Goal: Task Accomplishment & Management: Complete application form

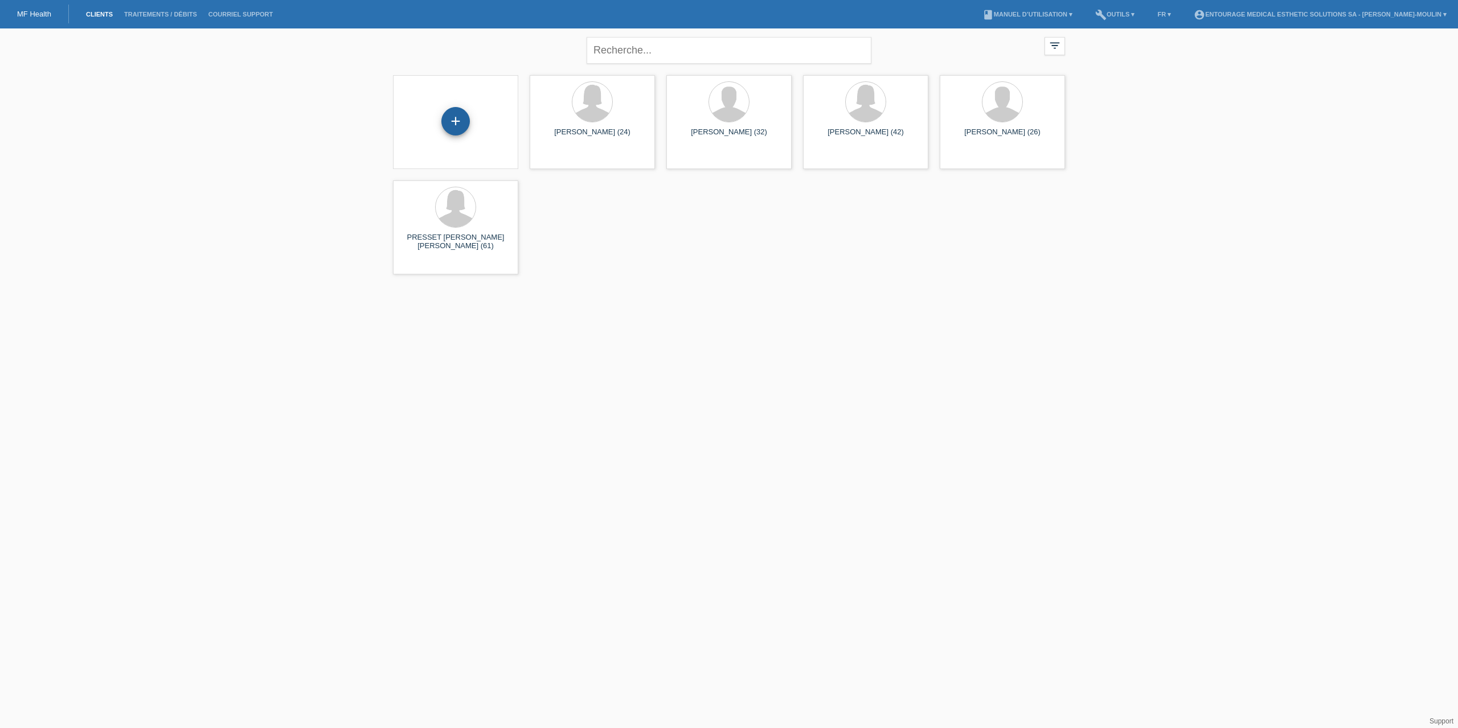
click at [458, 128] on div "+" at bounding box center [455, 121] width 28 height 28
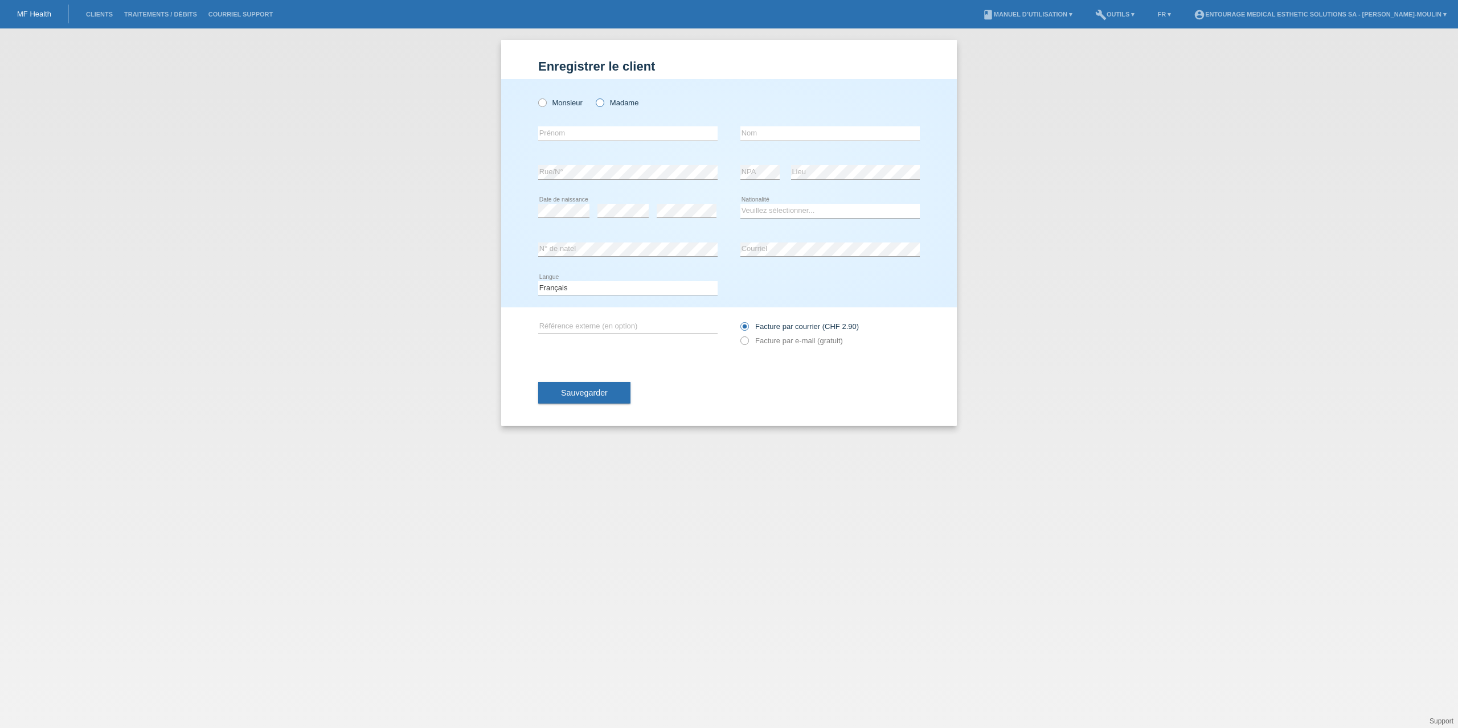
click at [594, 97] on icon at bounding box center [594, 97] width 0 height 0
click at [600, 105] on input "Madame" at bounding box center [599, 102] width 7 height 7
radio input "true"
click at [560, 132] on input "text" at bounding box center [627, 133] width 179 height 14
type input "[PERSON_NAME]"
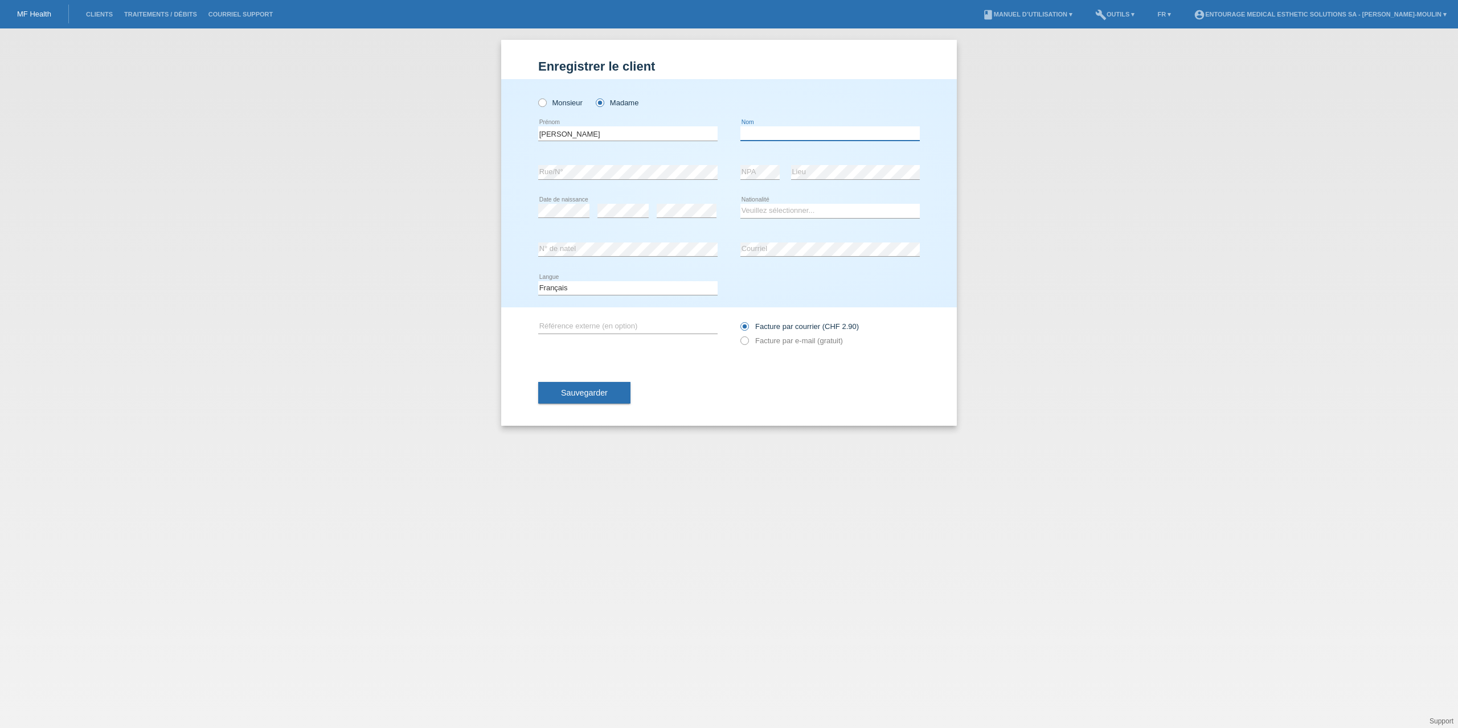
click at [799, 129] on input "text" at bounding box center [829, 133] width 179 height 14
type input "[PERSON_NAME]"
click at [759, 208] on select "Veuillez sélectionner... Suisse Allemagne Autriche Liechtenstein ------------ A…" at bounding box center [829, 211] width 179 height 14
select select "ES"
click at [740, 204] on select "Veuillez sélectionner... Suisse Allemagne Autriche Liechtenstein ------------ A…" at bounding box center [829, 211] width 179 height 14
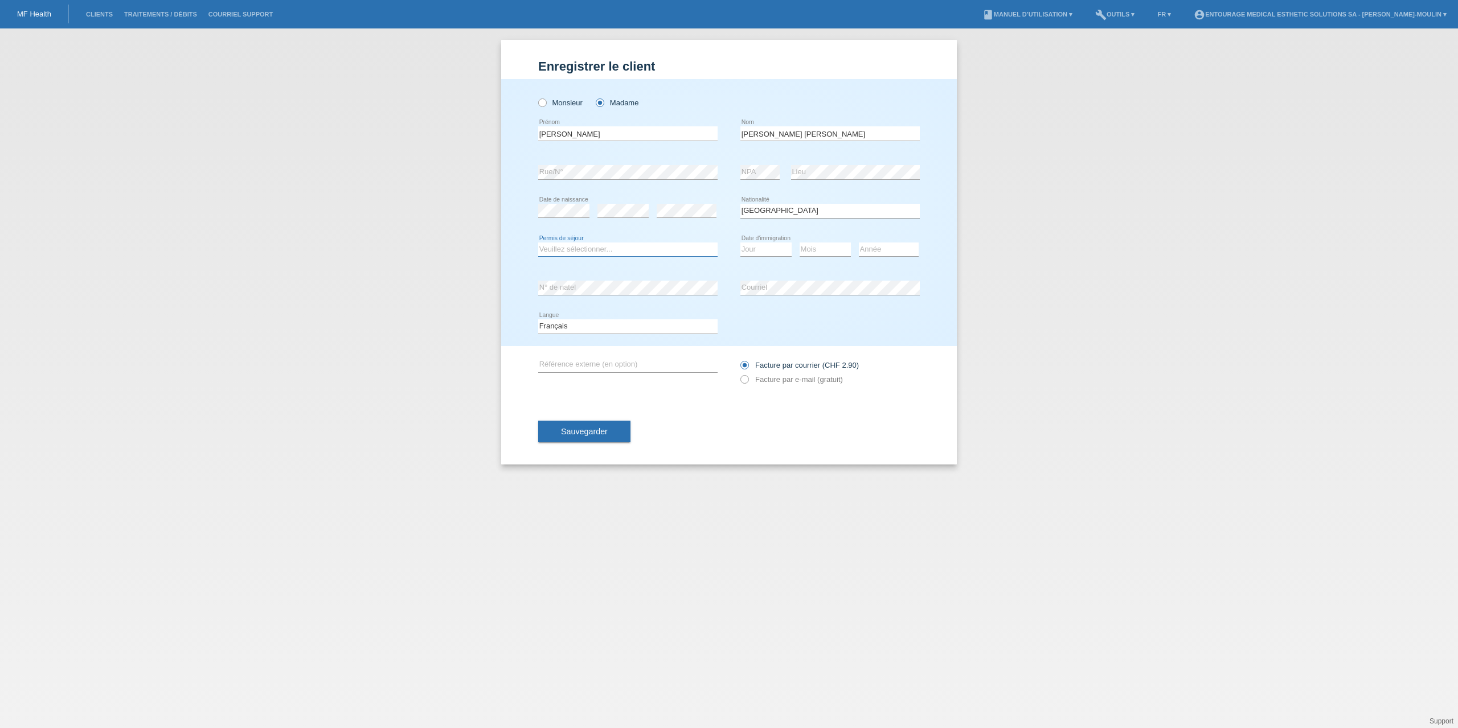
click at [566, 250] on select "Veuillez sélectionner... C B B - Statut de réfugié Autre" at bounding box center [627, 250] width 179 height 14
select select "C"
click at [538, 243] on select "Veuillez sélectionner... C B B - Statut de réfugié Autre" at bounding box center [627, 250] width 179 height 14
click at [765, 249] on select "Jour 01 02 03 04 05 06 07 08 09 10 11" at bounding box center [765, 250] width 51 height 14
click at [776, 245] on select "Jour 01 02 03 04 05 06 07 08 09 10 11" at bounding box center [765, 250] width 51 height 14
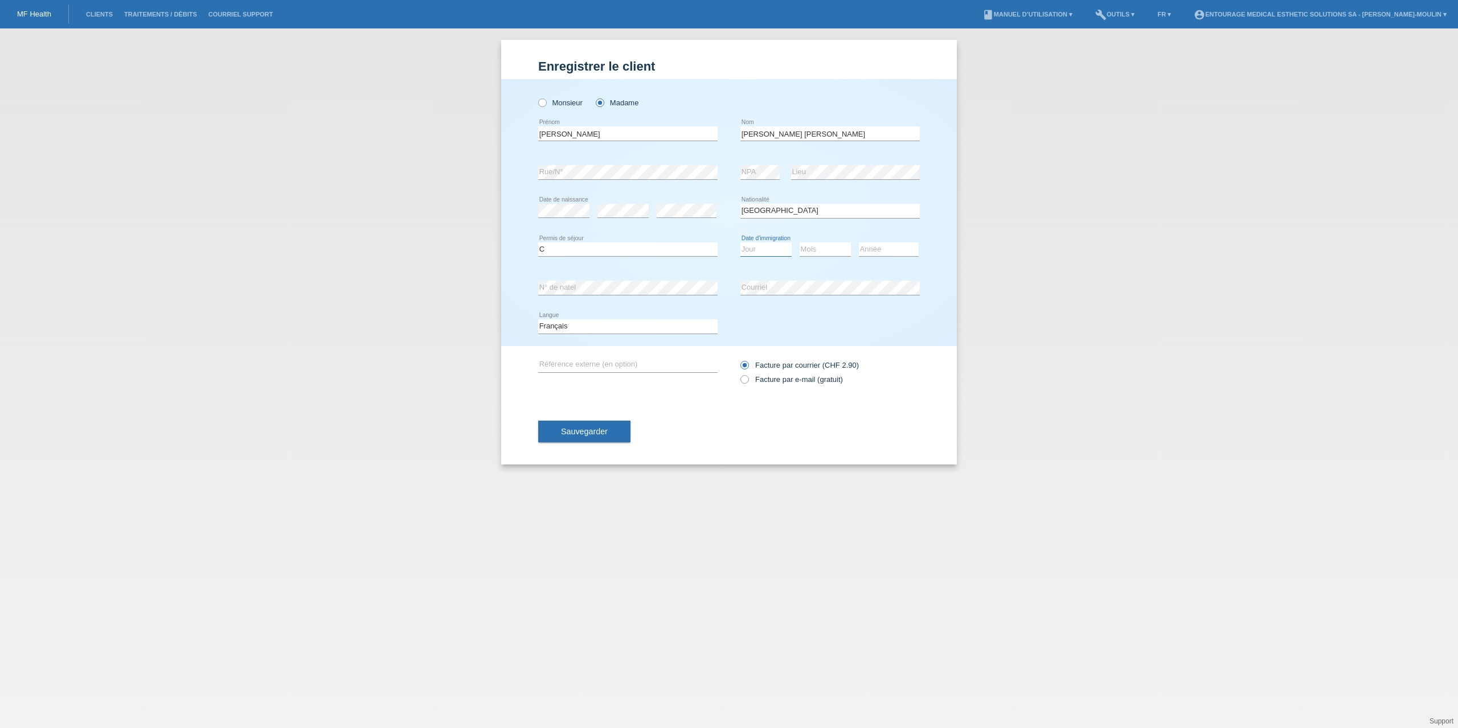
select select "26"
click at [740, 243] on select "Jour 01 02 03 04 05 06 07 08 09 10 11" at bounding box center [765, 250] width 51 height 14
click at [822, 250] on select "Mois 01 02 03 04 05 06 07 08 09 10 11" at bounding box center [824, 250] width 51 height 14
select select "11"
click at [799, 243] on select "Mois 01 02 03 04 05 06 07 08 09 10 11" at bounding box center [824, 250] width 51 height 14
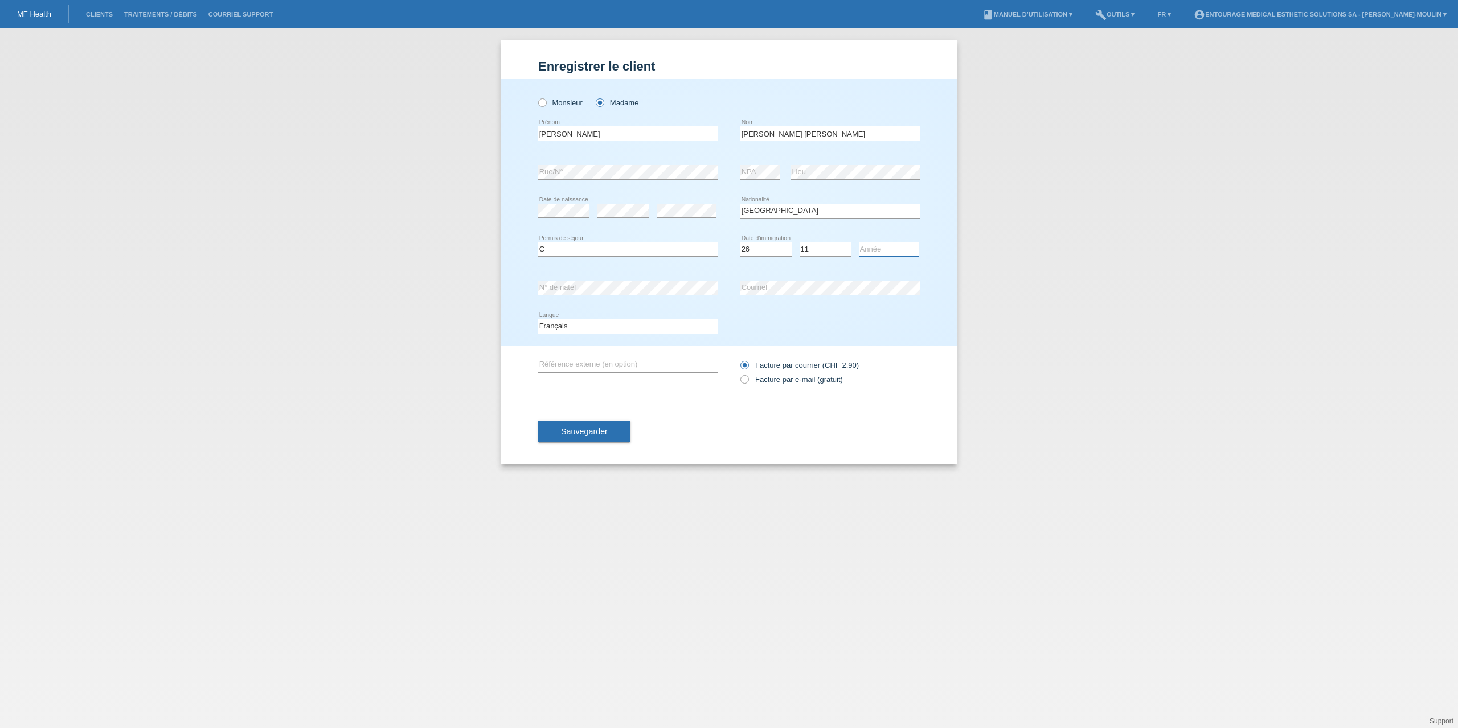
click at [876, 253] on select "Année 2025 2024 2023 2022 2021 2020 2019 2018 2017 2016 2015 2014 2013 2012 201…" at bounding box center [889, 250] width 60 height 14
select select "1969"
click at [859, 243] on select "Année 2025 2024 2023 2022 2021 2020 2019 2018 2017 2016 2015 2014 2013 2012 201…" at bounding box center [889, 250] width 60 height 14
click at [609, 362] on input "text" at bounding box center [627, 365] width 179 height 14
type input "Laser bbl"
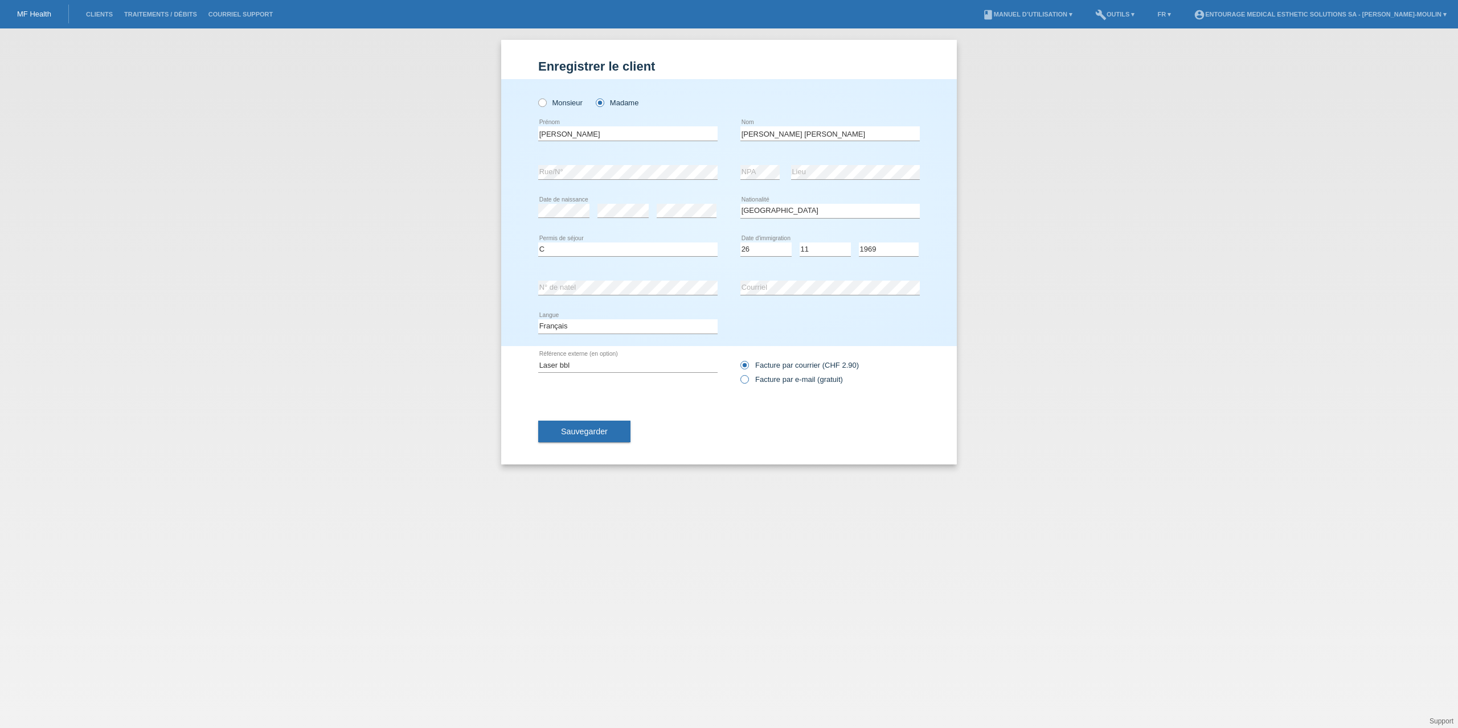
click at [739, 374] on icon at bounding box center [739, 374] width 0 height 0
click at [744, 380] on input "Facture par e-mail (gratuit)" at bounding box center [743, 382] width 7 height 14
radio input "true"
click at [602, 436] on button "Sauvegarder" at bounding box center [584, 432] width 92 height 22
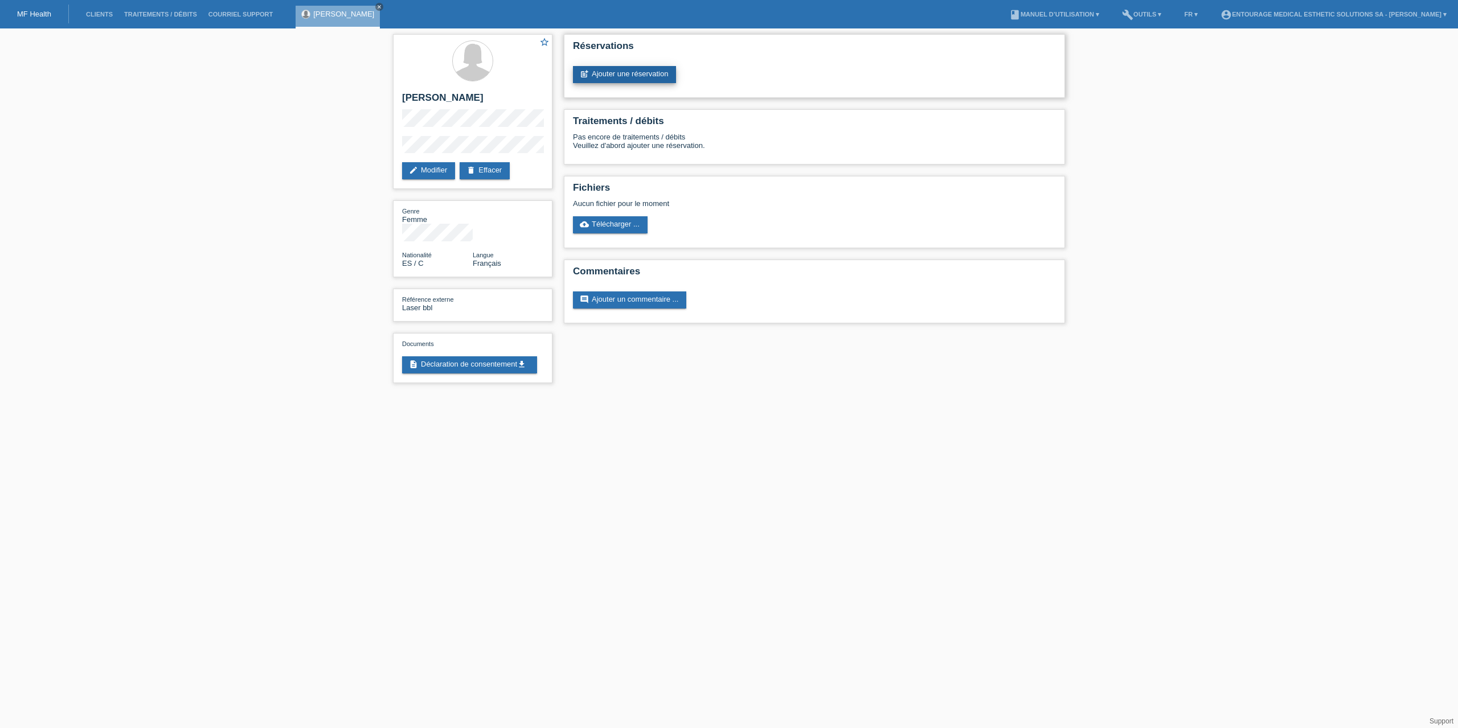
click at [629, 78] on link "post_add Ajouter une réservation" at bounding box center [624, 74] width 103 height 17
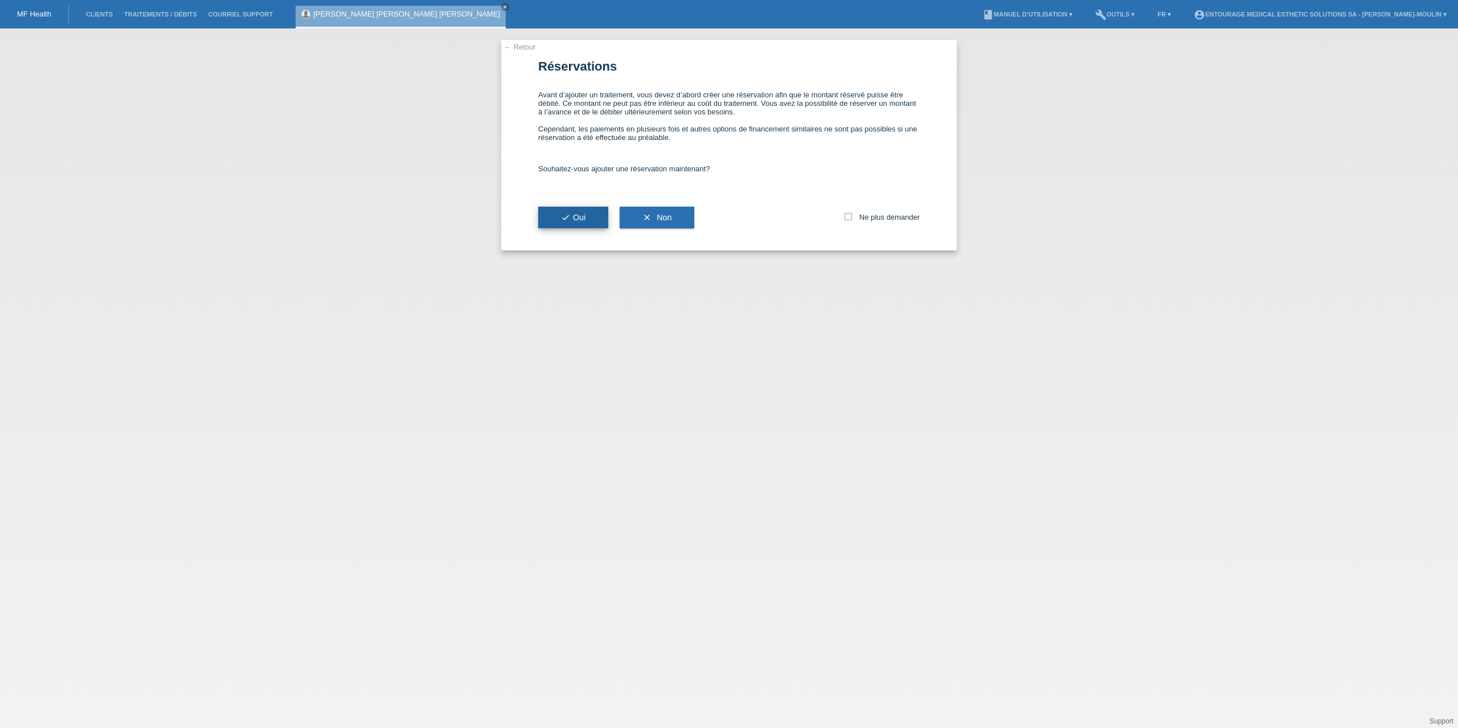
click at [573, 219] on span "check Oui" at bounding box center [573, 217] width 24 height 9
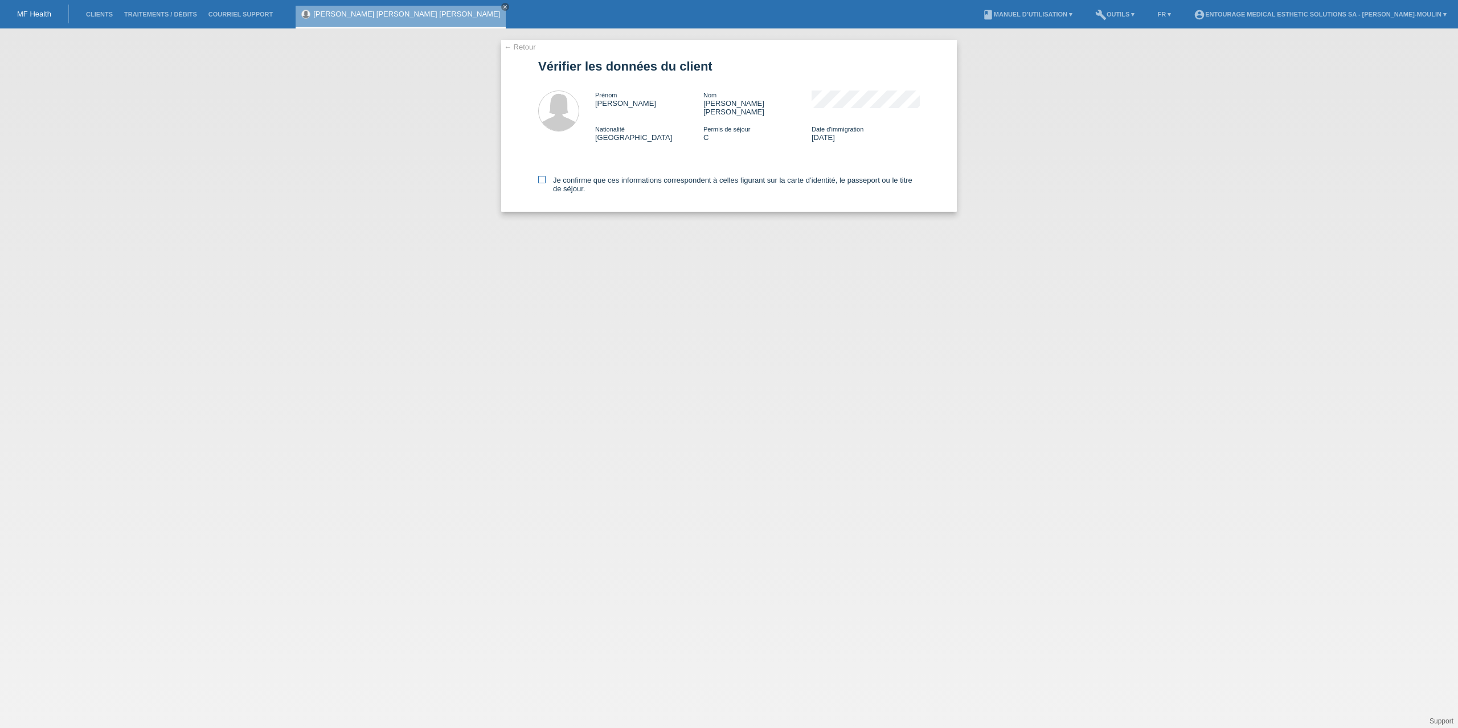
click at [545, 176] on icon at bounding box center [541, 179] width 7 height 7
click at [545, 176] on input "Je confirme que ces informations correspondent à celles figurant sur la carte d…" at bounding box center [541, 179] width 7 height 7
checkbox input "true"
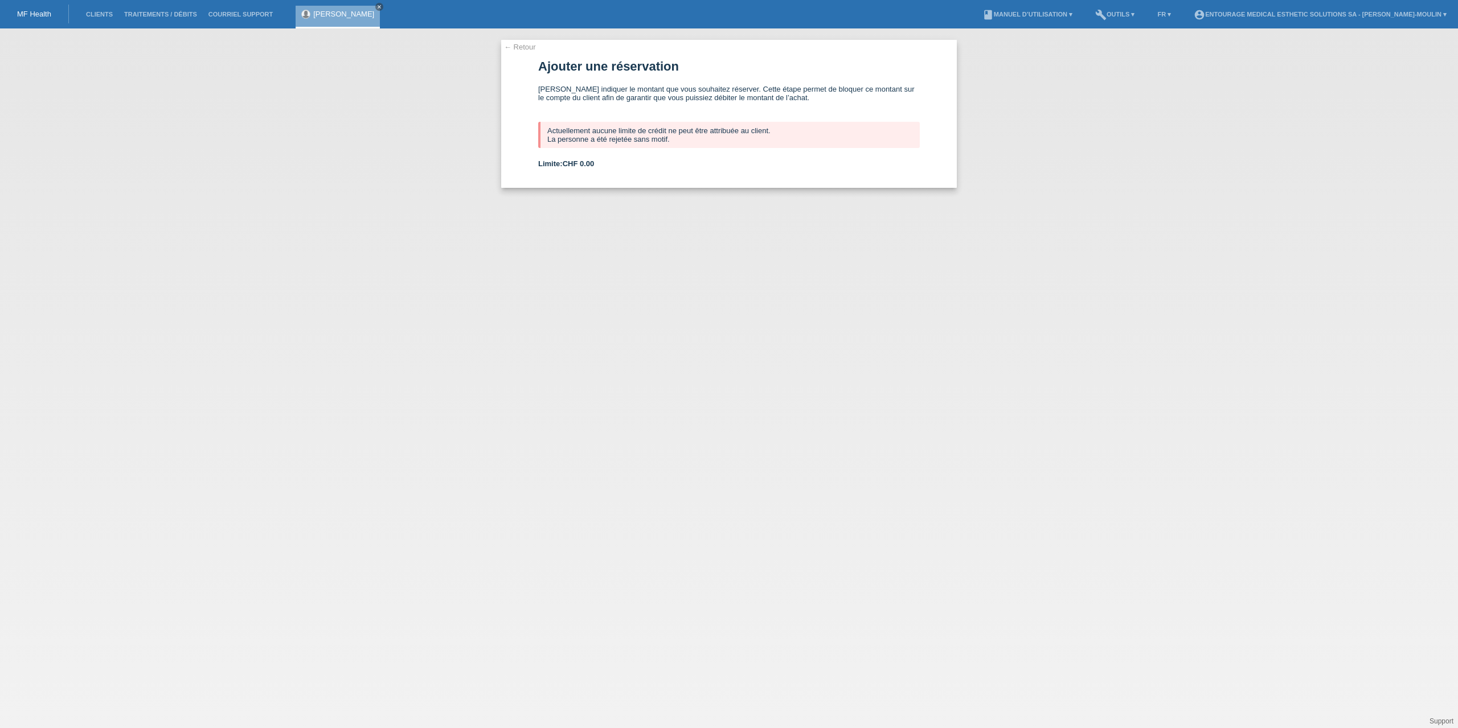
click at [526, 47] on link "← Retour" at bounding box center [520, 47] width 32 height 9
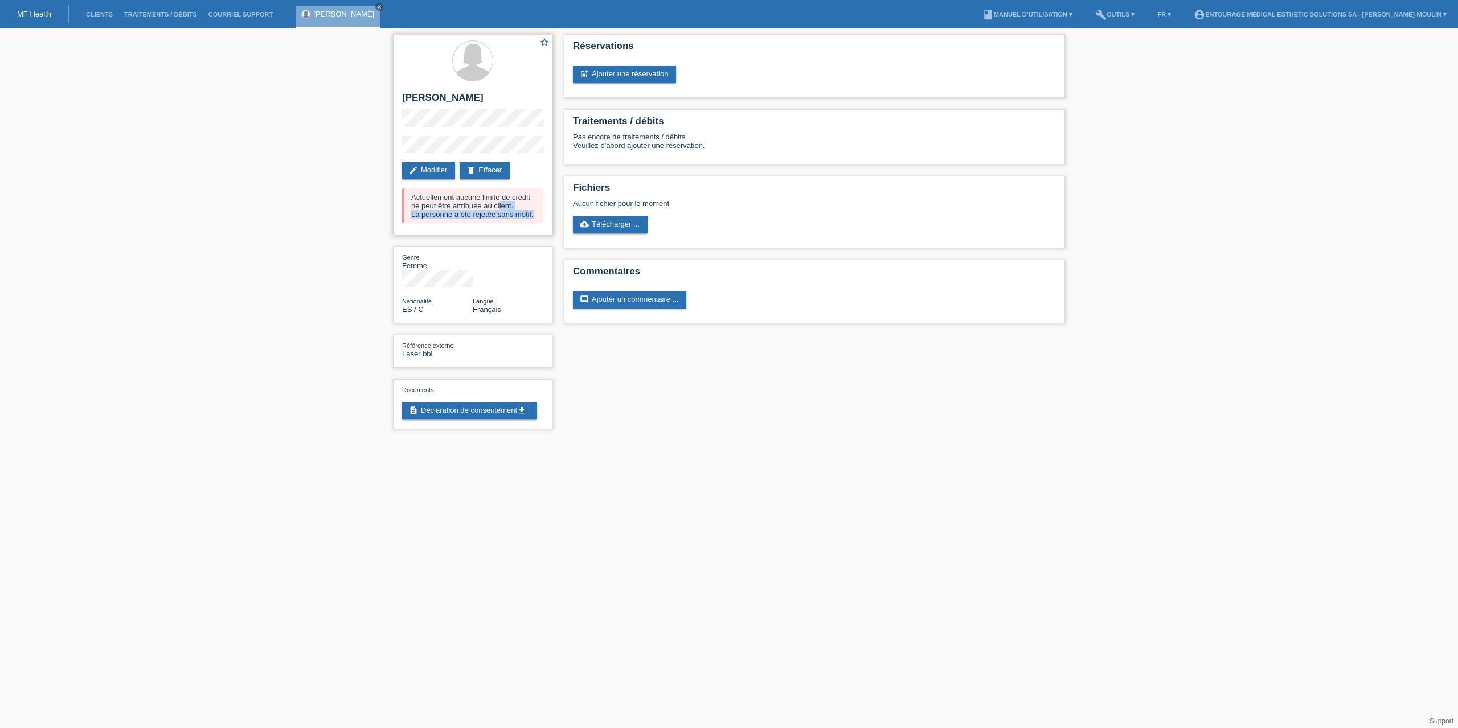
drag, startPoint x: 534, startPoint y: 215, endPoint x: 435, endPoint y: 209, distance: 98.7
click at [435, 209] on div "Actuellement aucune limite de crédit ne peut être attribuée au client. La perso…" at bounding box center [472, 205] width 141 height 35
click at [505, 210] on div "Actuellement aucune limite de crédit ne peut être attribuée au client. La perso…" at bounding box center [472, 205] width 141 height 35
click at [88, 13] on link "Clients" at bounding box center [99, 14] width 38 height 7
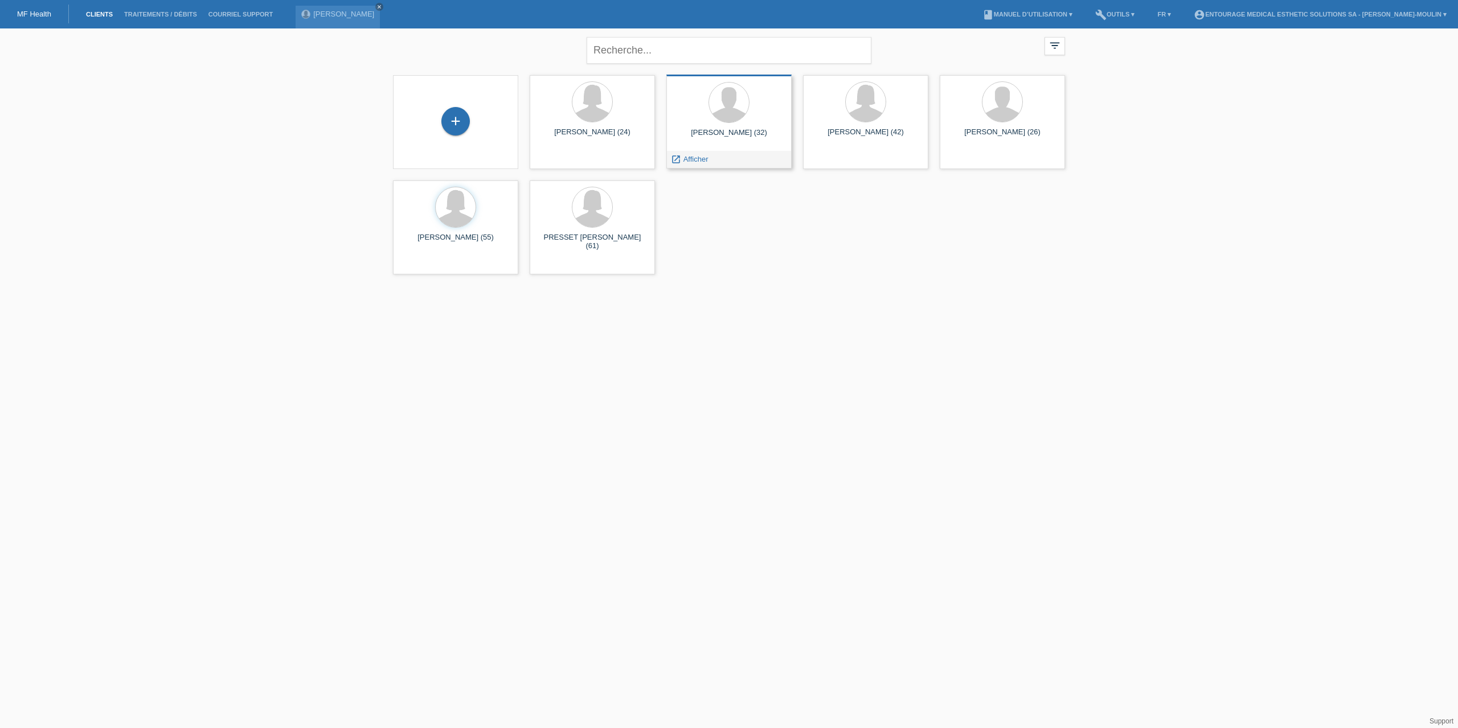
click at [705, 146] on div "[PERSON_NAME] (32) launch Afficher" at bounding box center [728, 122] width 125 height 94
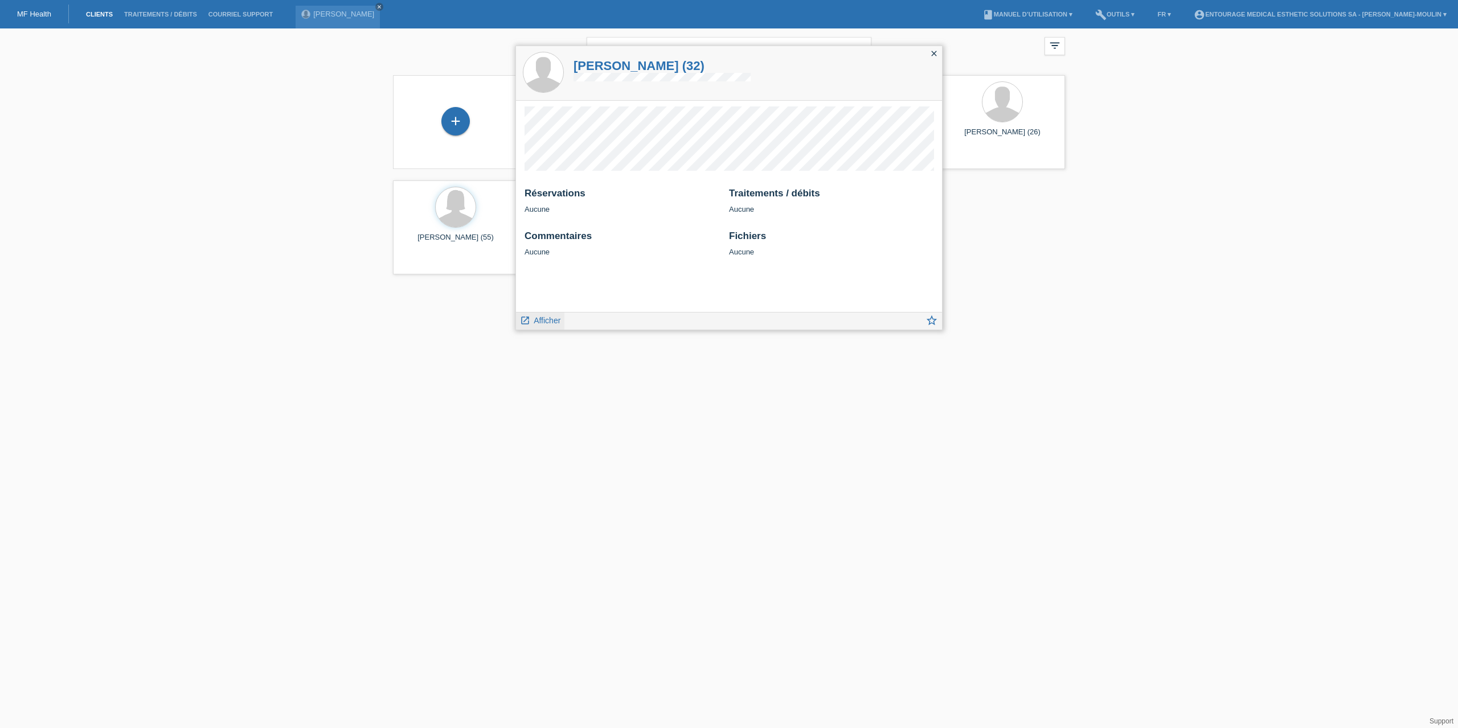
click at [543, 322] on span "Afficher" at bounding box center [547, 320] width 27 height 9
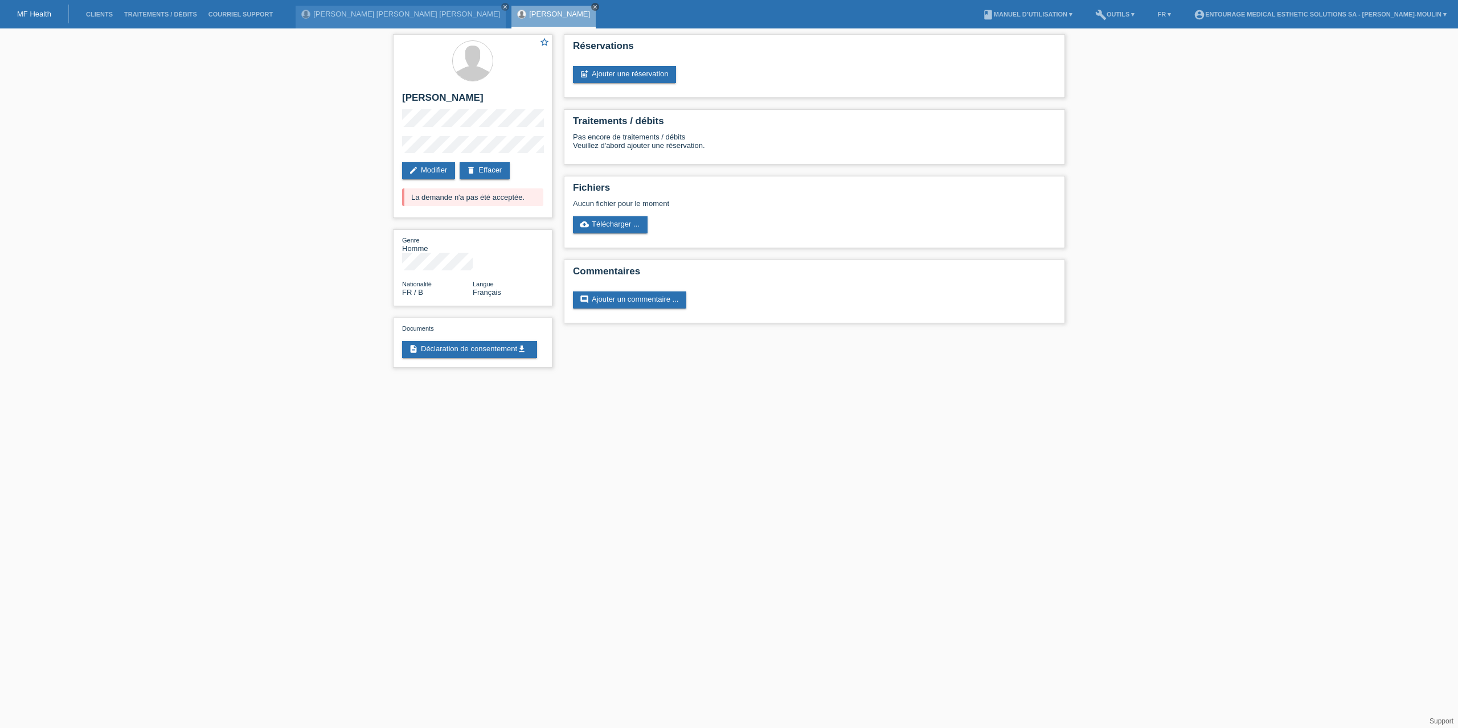
click at [592, 7] on icon "close" at bounding box center [595, 7] width 6 height 6
click at [347, 7] on div "[PERSON_NAME] [PERSON_NAME] [PERSON_NAME] close" at bounding box center [401, 17] width 210 height 23
click at [353, 20] on div "Maria Atilia Teijeiro Cao close" at bounding box center [401, 17] width 210 height 23
click at [502, 6] on icon "close" at bounding box center [505, 7] width 6 height 6
click at [92, 15] on link "Clients" at bounding box center [99, 14] width 38 height 7
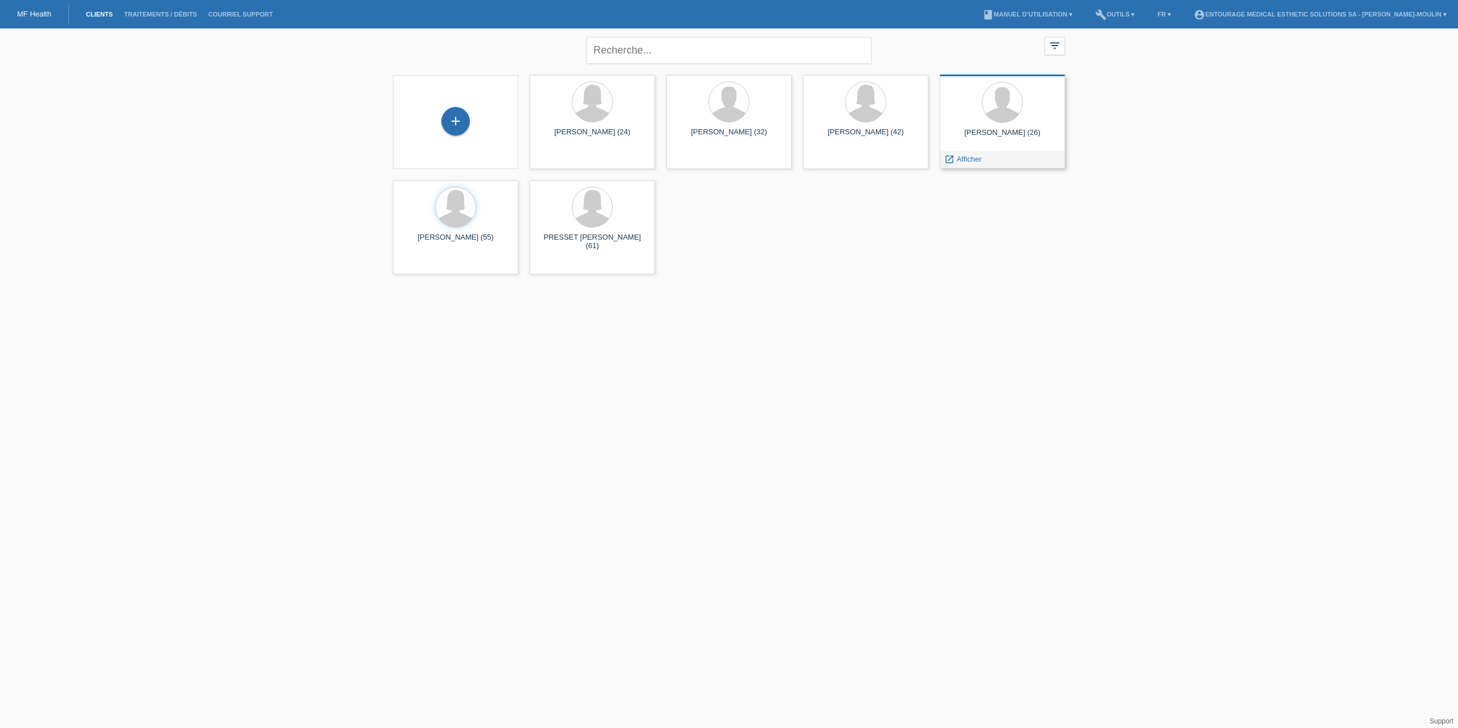
click at [993, 135] on div "LAMY Raphaël Loïc (26)" at bounding box center [1002, 137] width 107 height 18
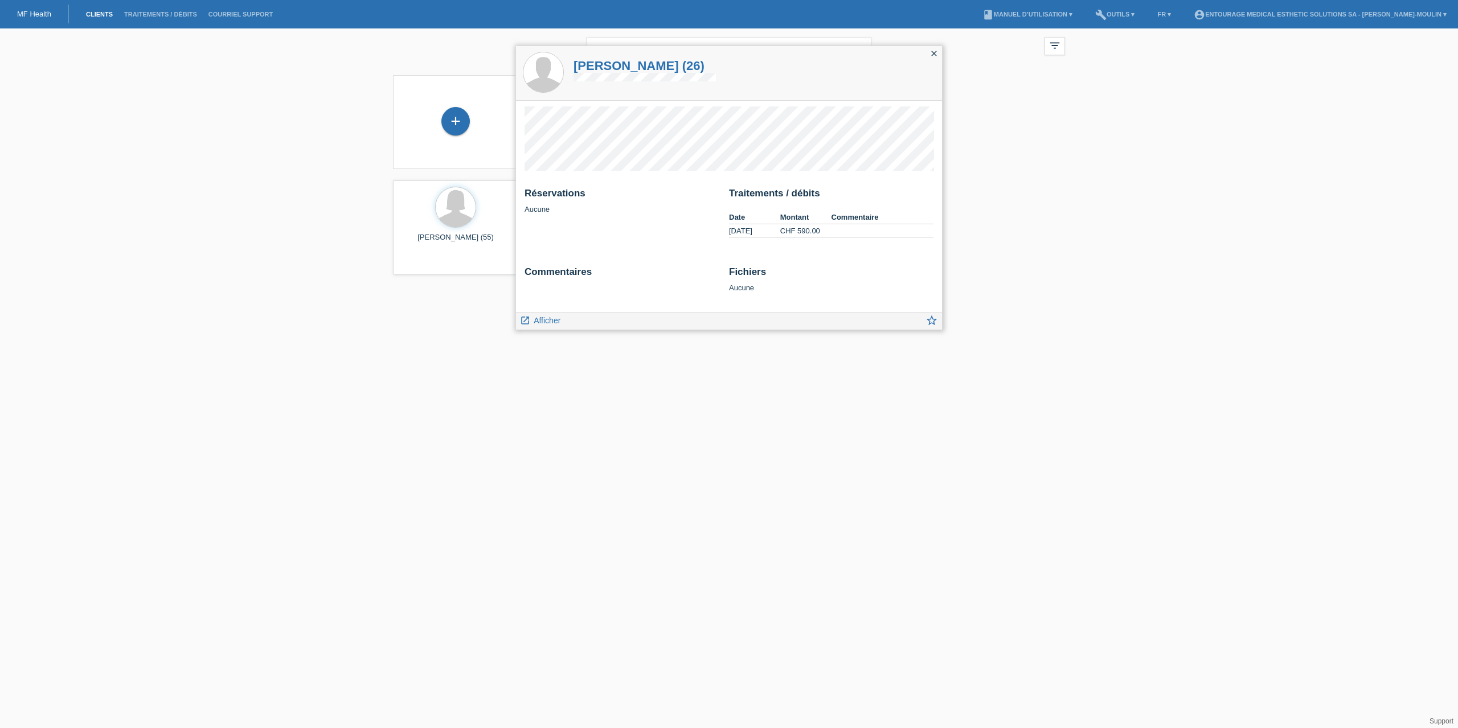
click at [934, 50] on icon "close" at bounding box center [933, 53] width 9 height 9
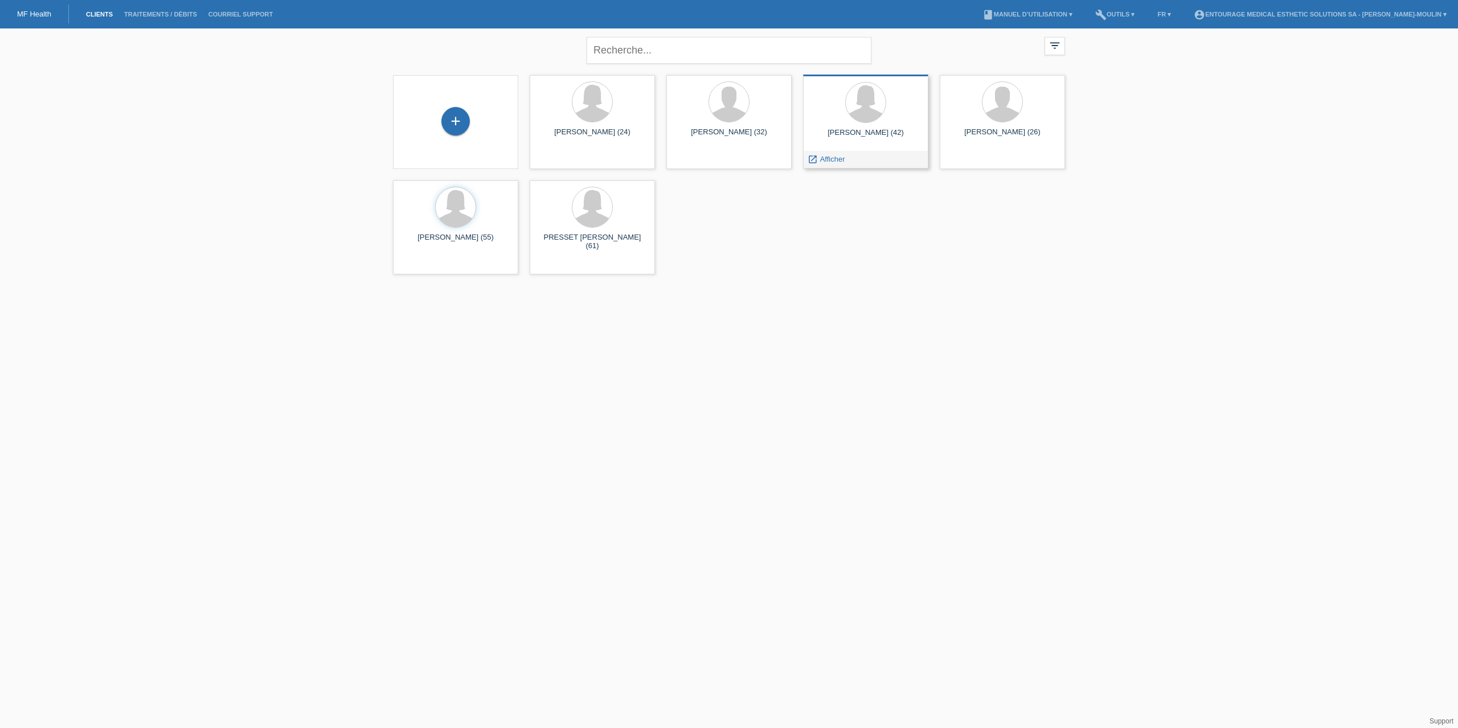
click at [851, 141] on div "Anne-Louise Gotterson (42)" at bounding box center [865, 137] width 107 height 18
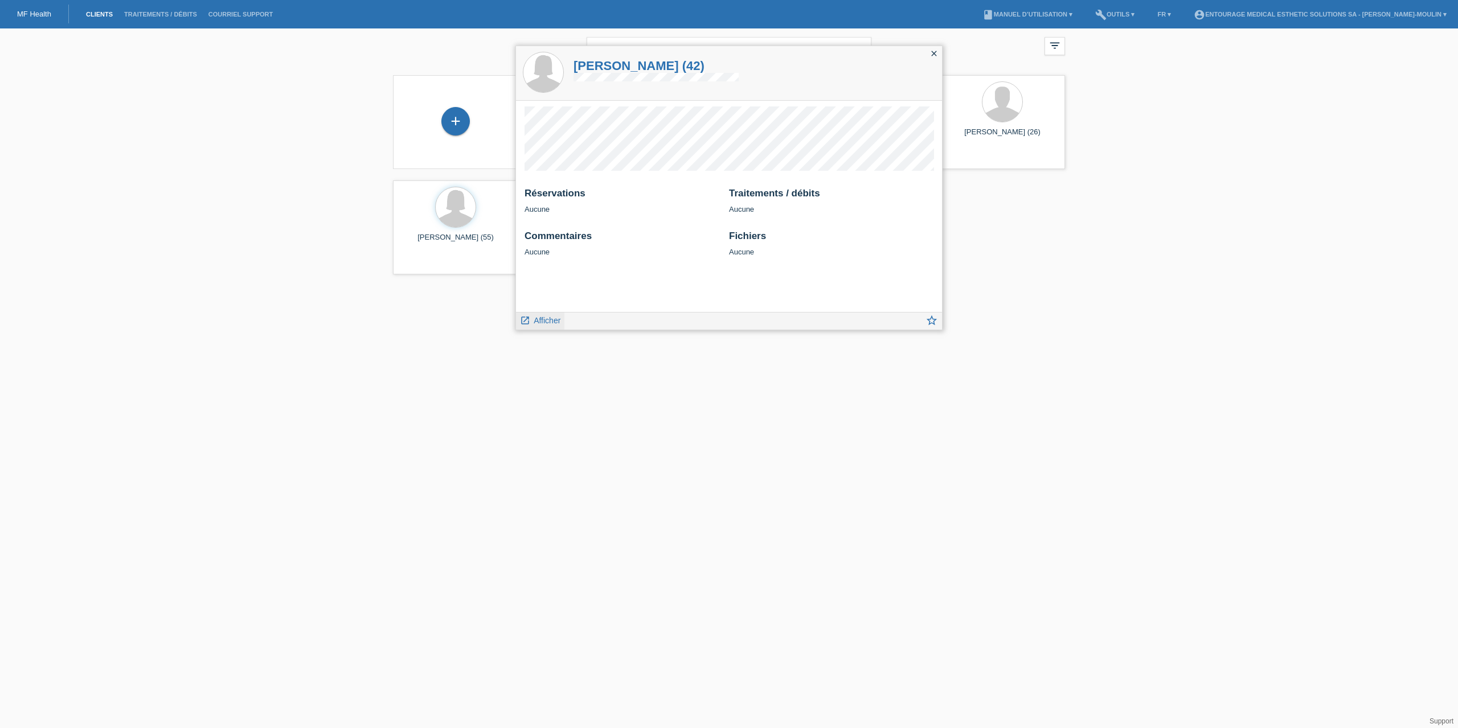
click at [544, 326] on link "launch Afficher" at bounding box center [540, 320] width 40 height 14
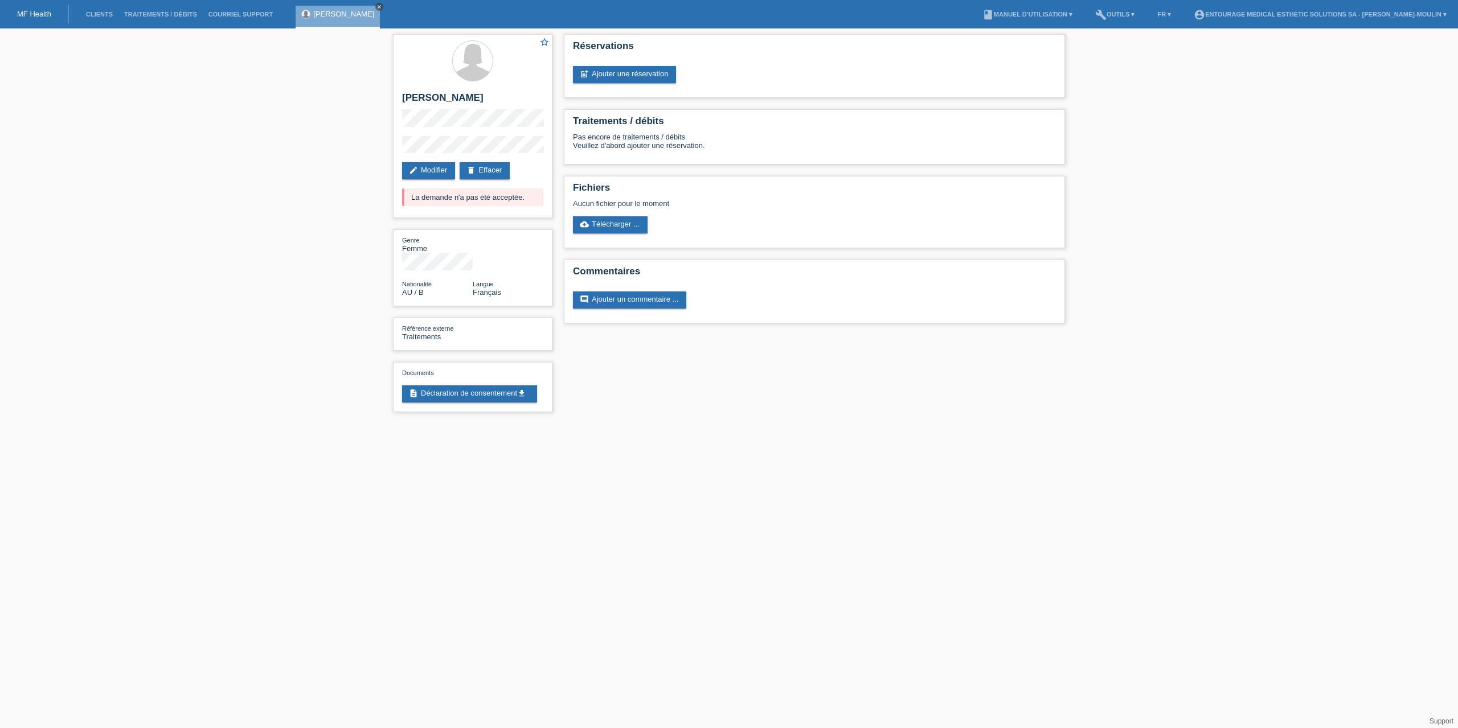
click at [382, 7] on icon "close" at bounding box center [379, 7] width 6 height 6
click at [108, 18] on li "Clients" at bounding box center [99, 14] width 38 height 29
click at [108, 16] on link "Clients" at bounding box center [99, 14] width 38 height 7
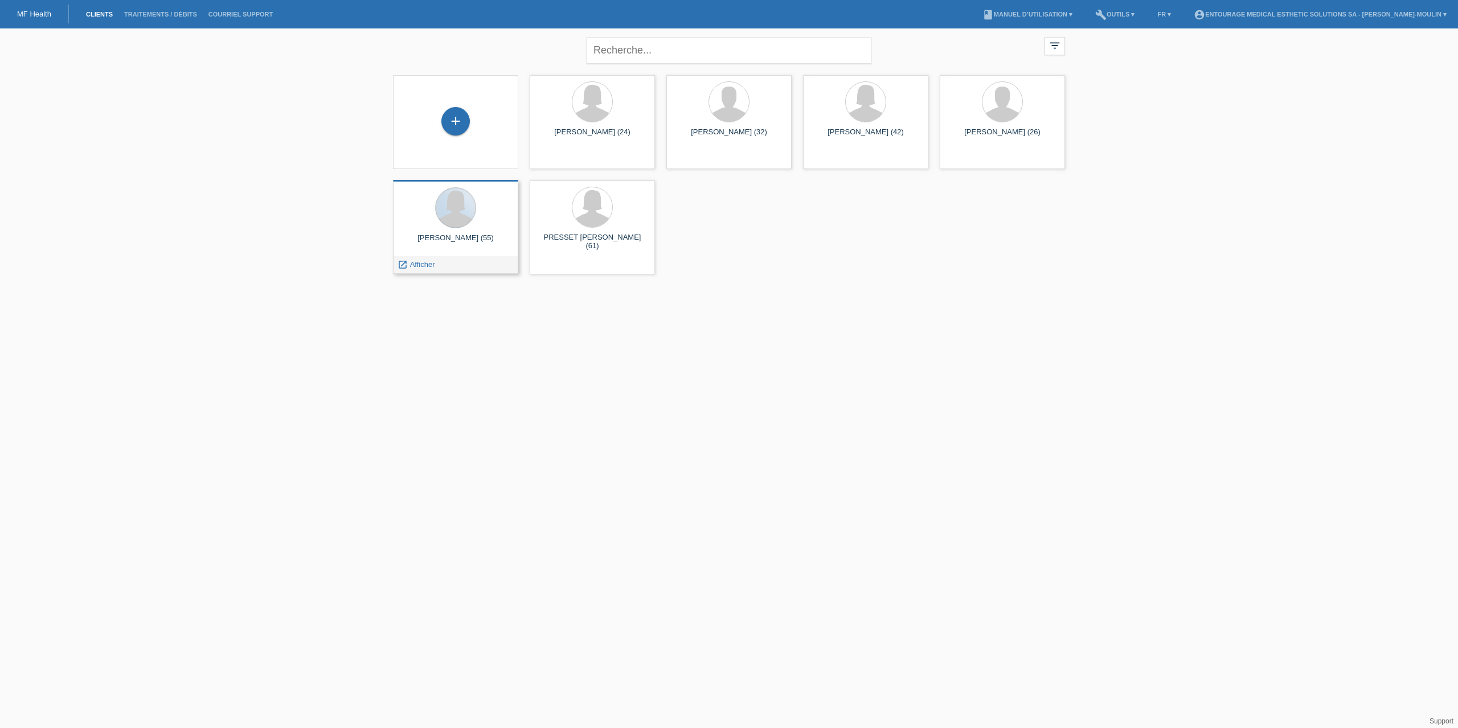
click at [460, 227] on div at bounding box center [455, 207] width 41 height 41
click at [428, 263] on span "Afficher" at bounding box center [422, 264] width 25 height 9
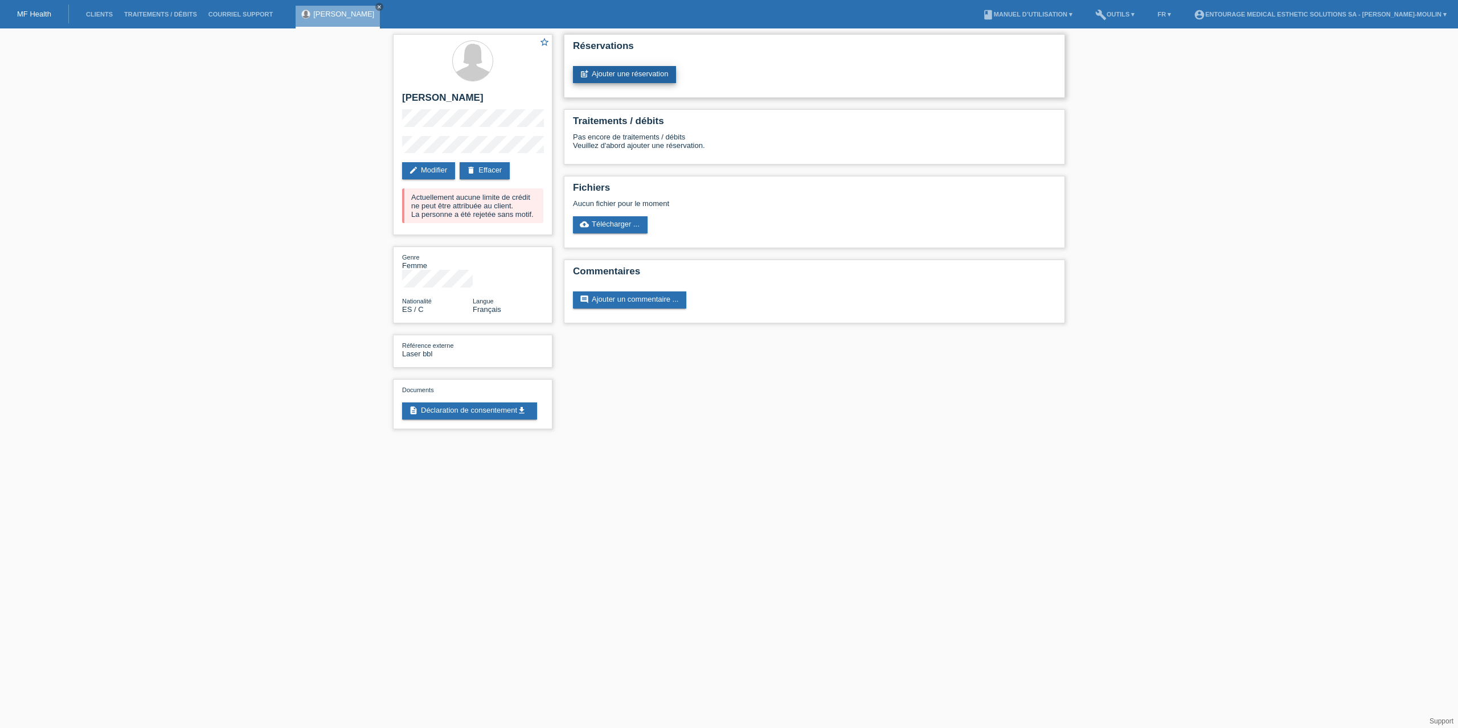
click at [641, 76] on link "post_add Ajouter une réservation" at bounding box center [624, 74] width 103 height 17
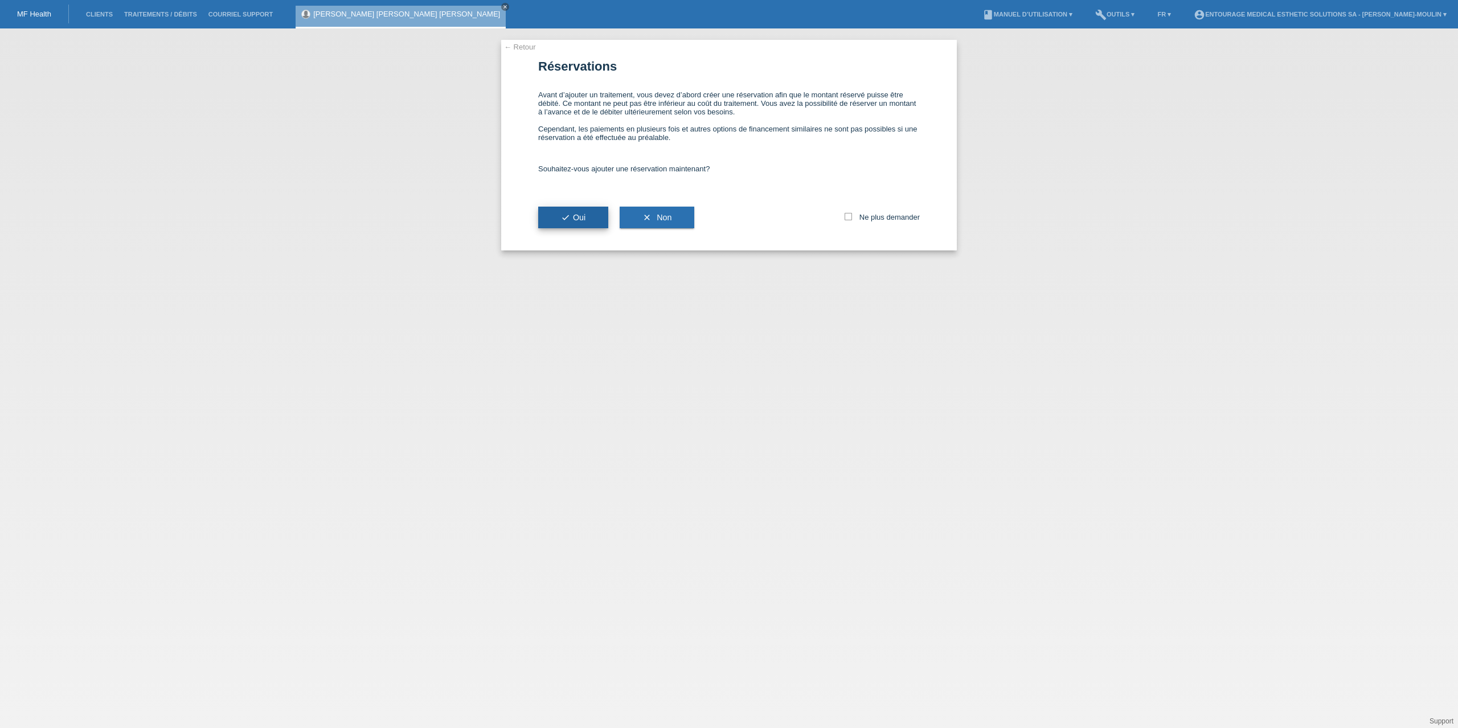
click at [584, 219] on span "check Oui" at bounding box center [573, 217] width 24 height 9
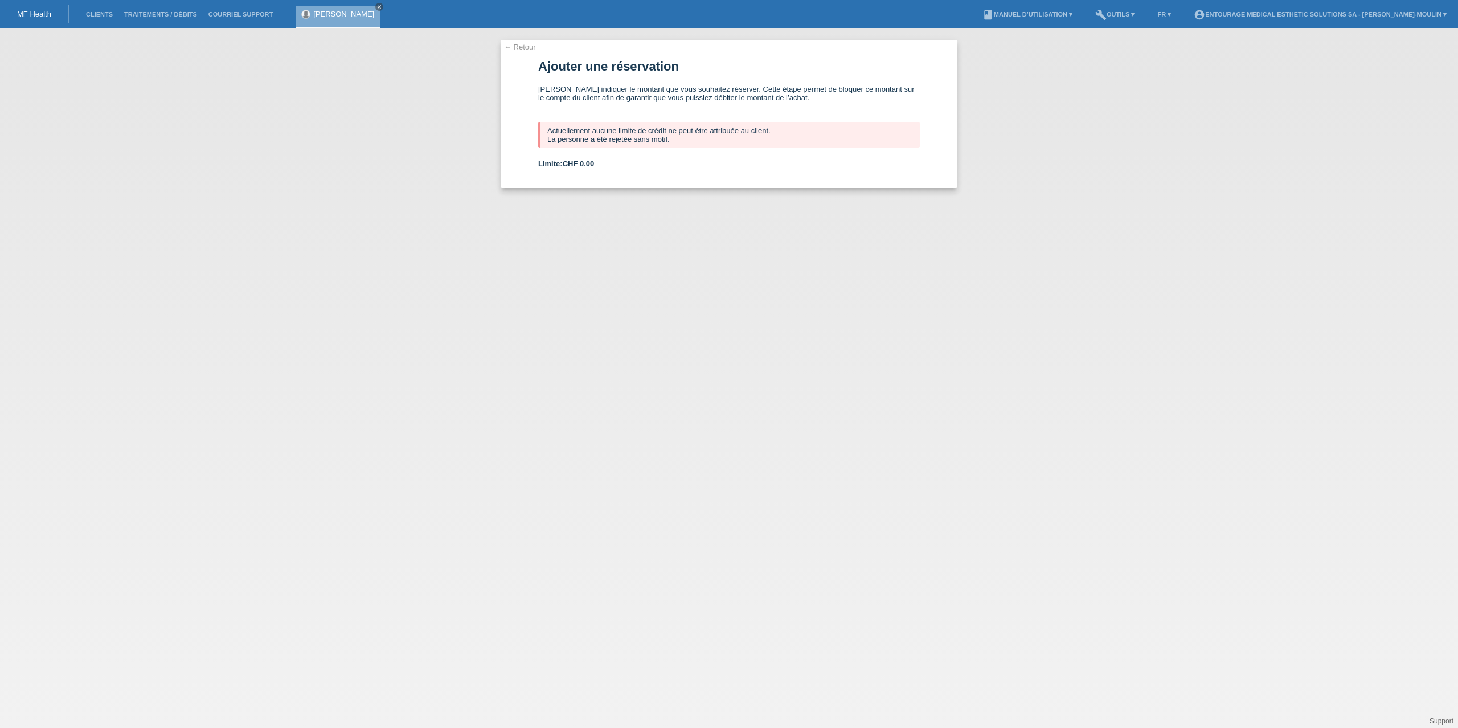
click at [523, 46] on link "← Retour" at bounding box center [520, 47] width 32 height 9
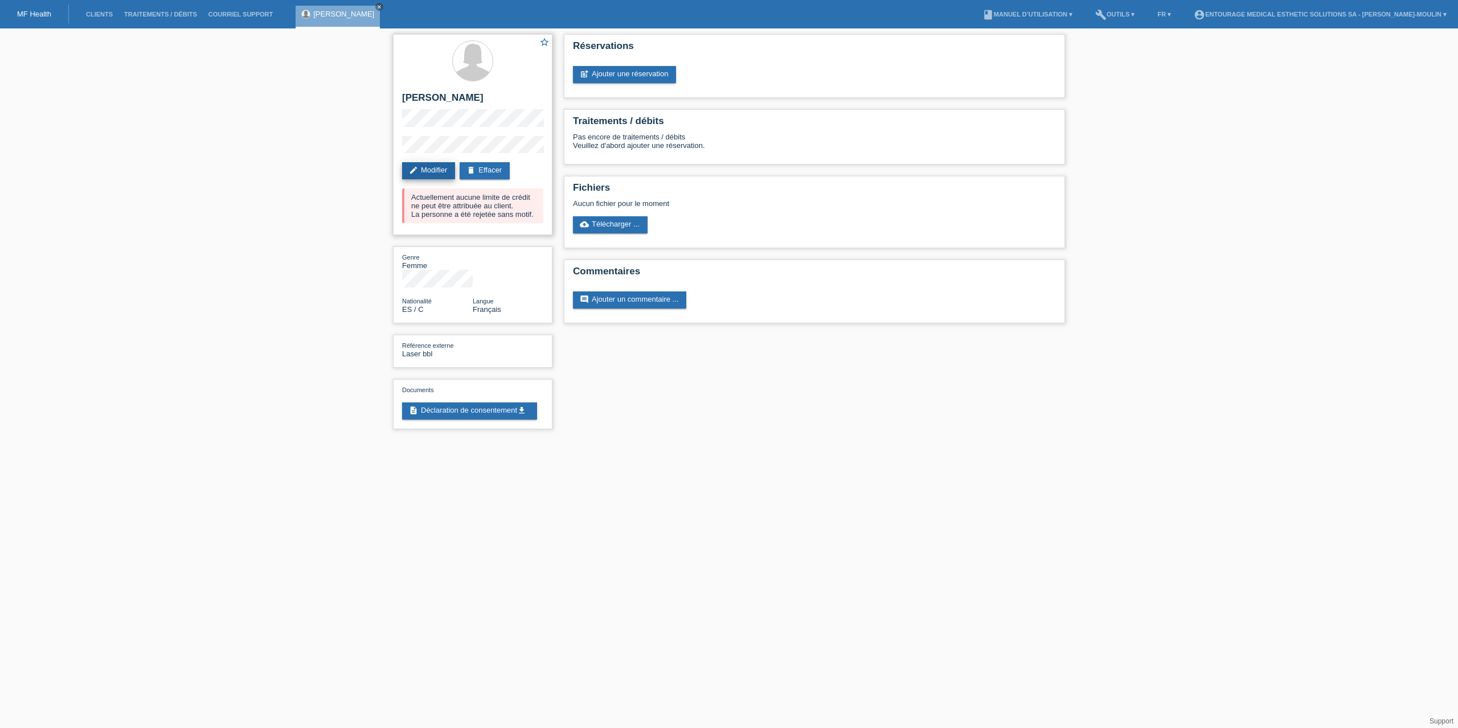
click at [435, 170] on link "edit Modifier" at bounding box center [428, 170] width 53 height 17
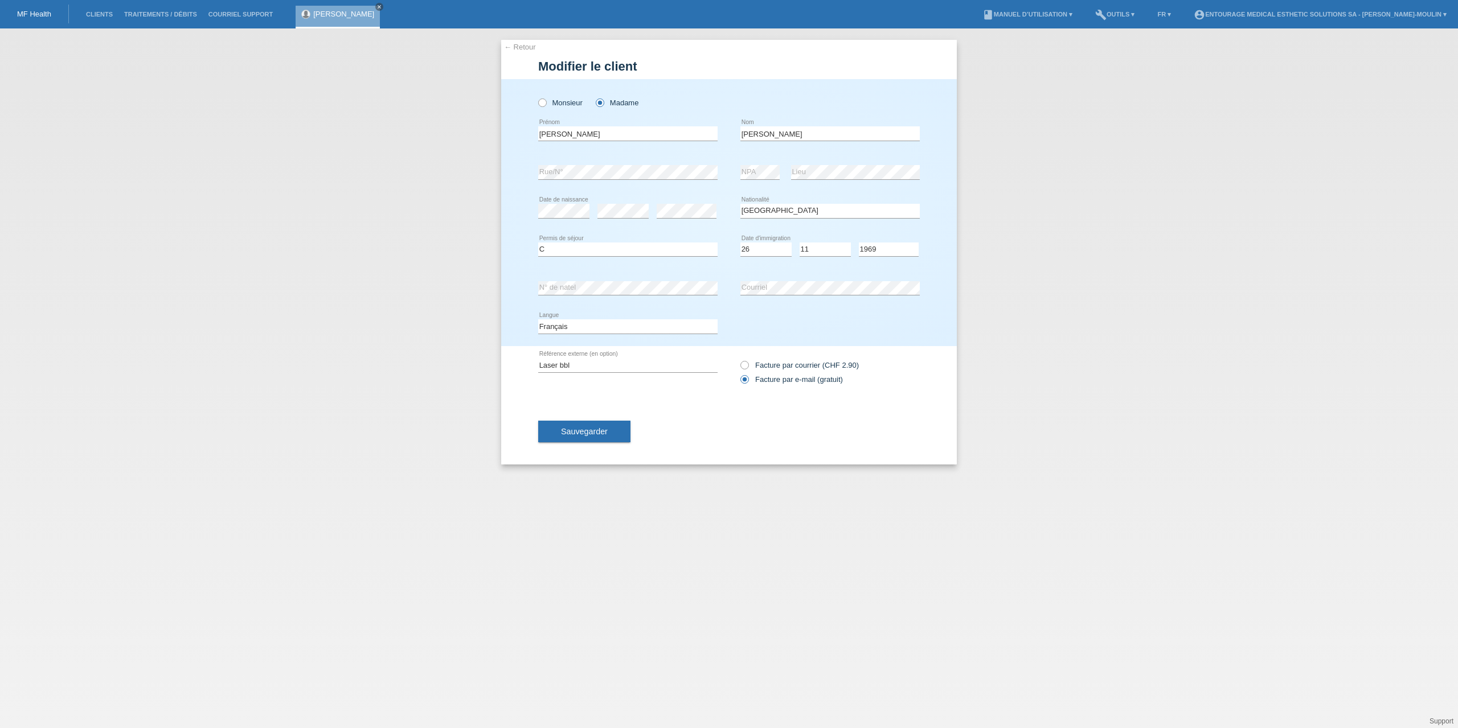
select select "ES"
select select "C"
select select "26"
select select "11"
select select "1969"
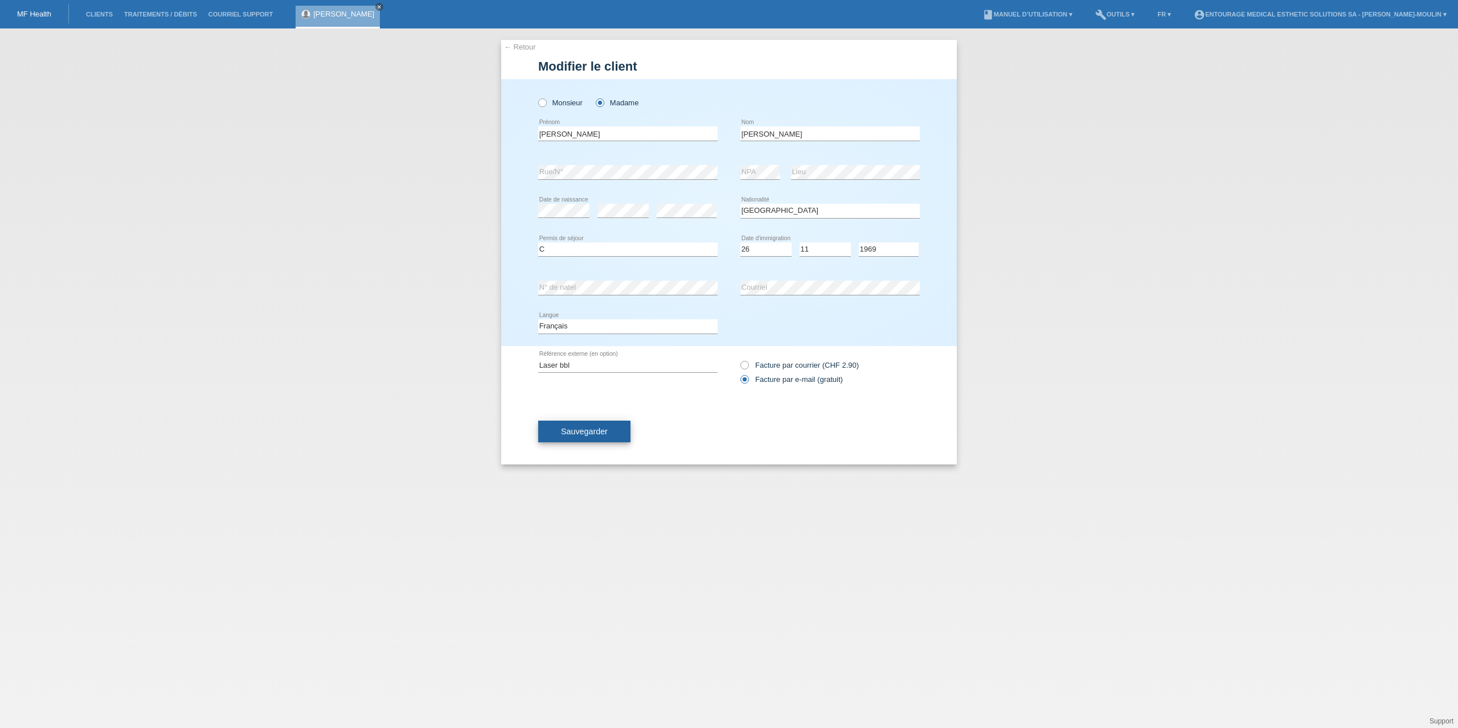
click at [592, 436] on button "Sauvegarder" at bounding box center [584, 432] width 92 height 22
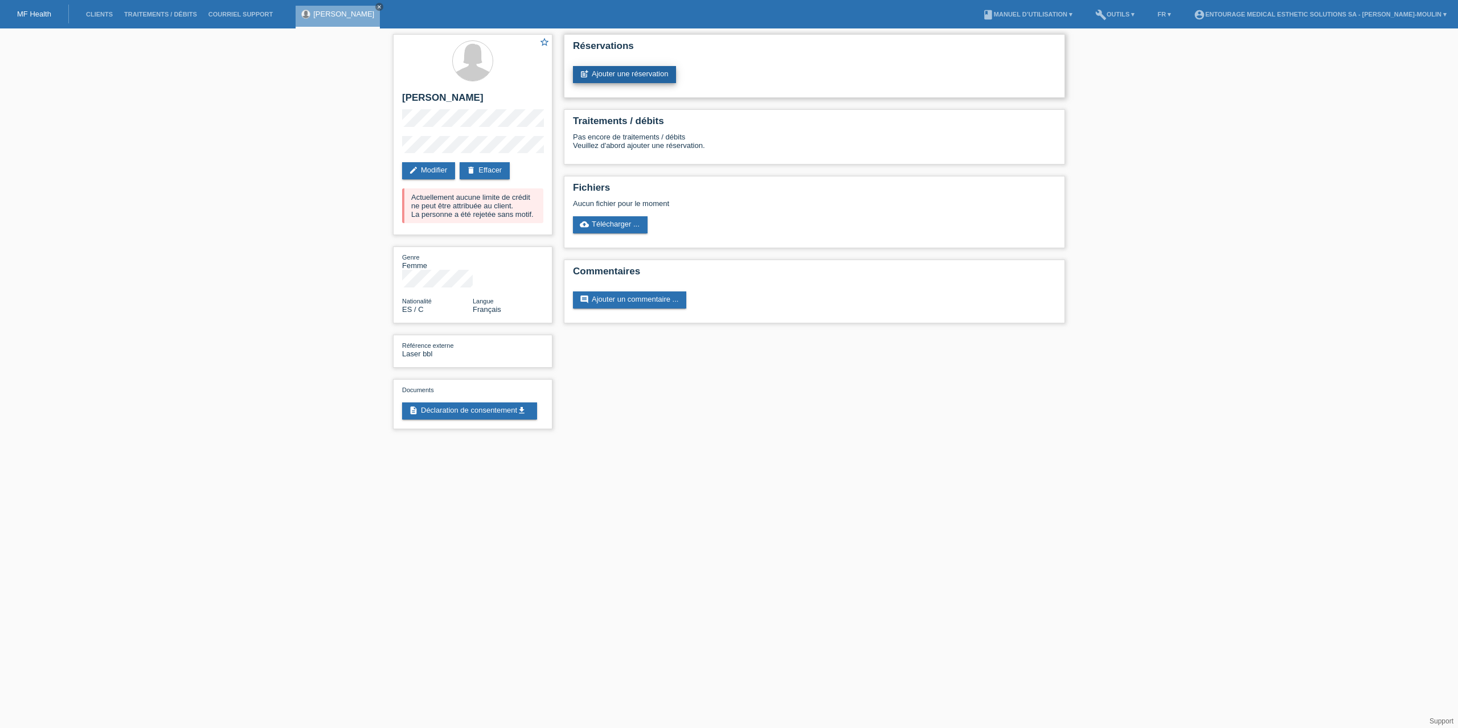
click at [625, 70] on link "post_add Ajouter une réservation" at bounding box center [624, 74] width 103 height 17
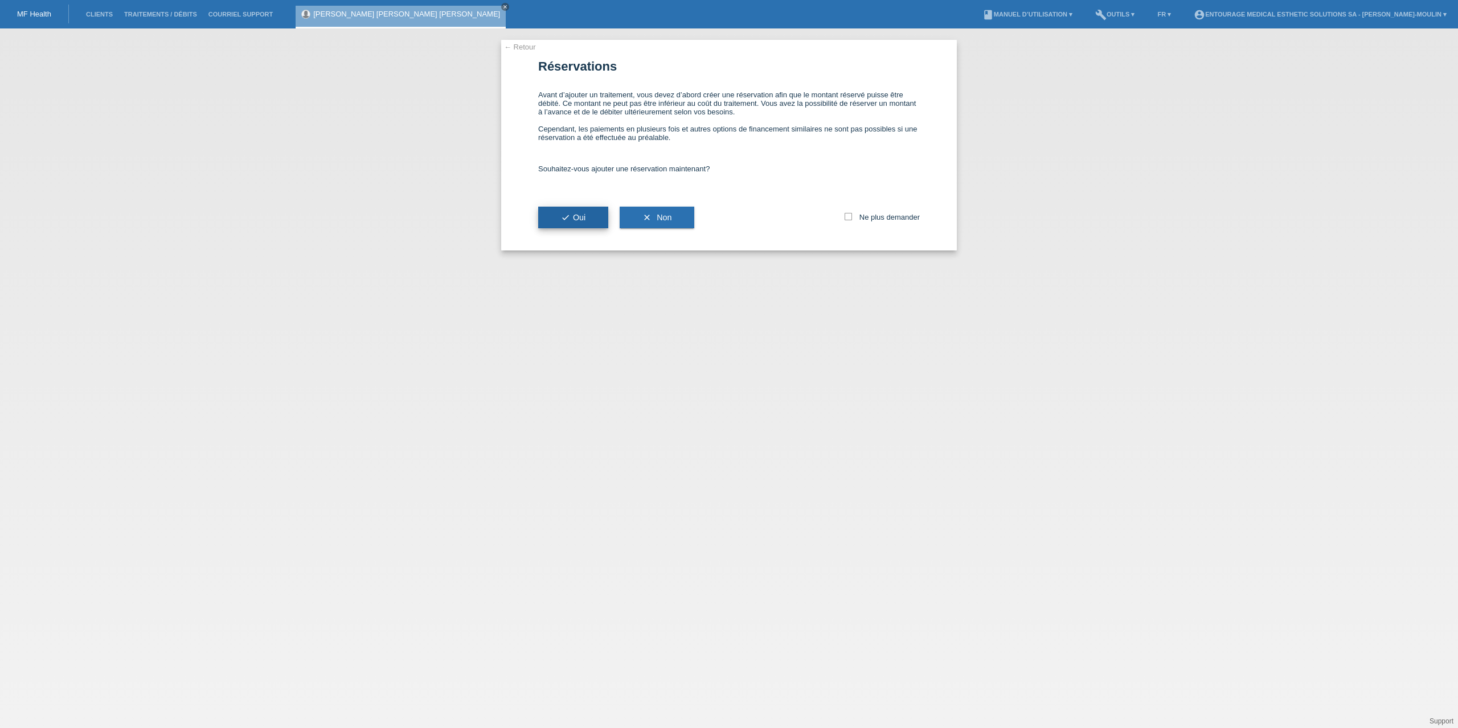
click at [581, 227] on button "check Oui" at bounding box center [573, 218] width 70 height 22
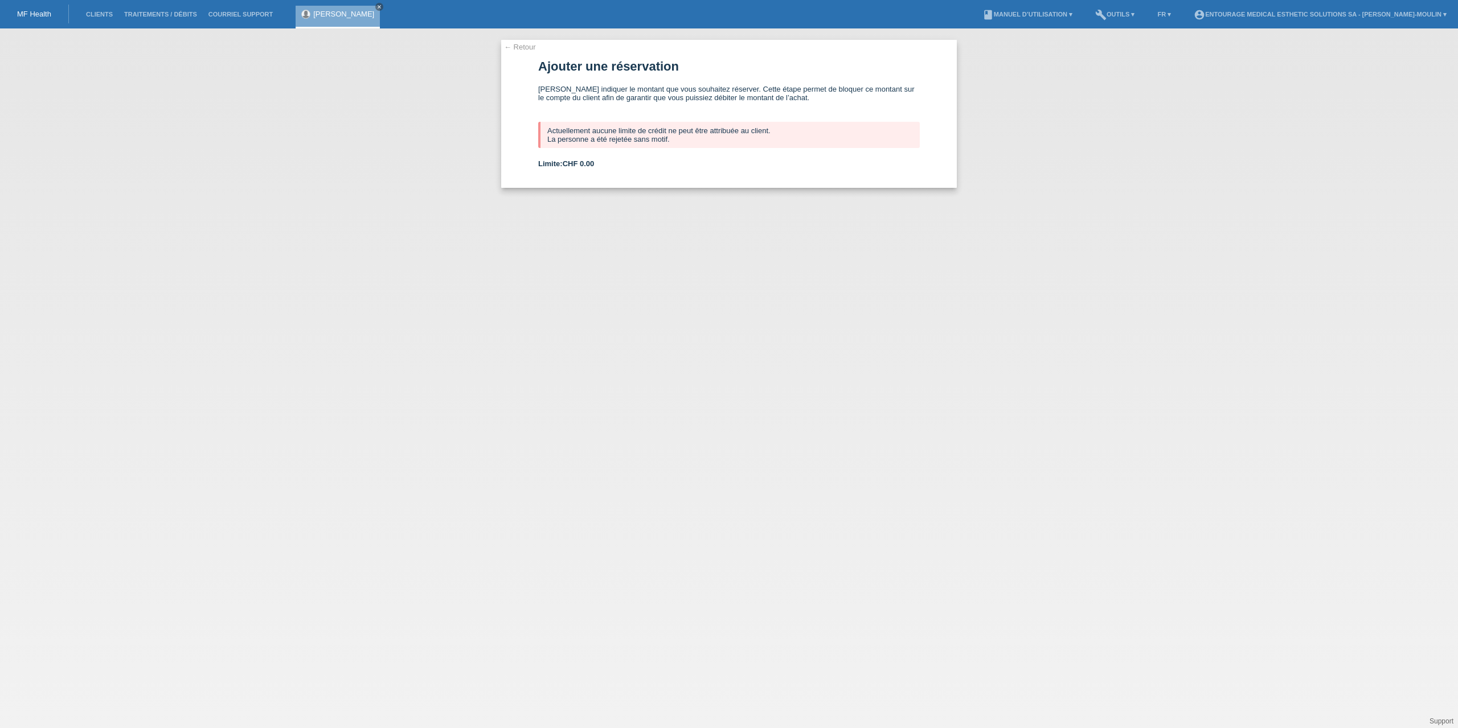
click at [524, 54] on div "← Retour Ajouter une réservation [PERSON_NAME] indiquer le montant que vous sou…" at bounding box center [729, 114] width 456 height 148
click at [523, 45] on link "← Retour" at bounding box center [520, 47] width 32 height 9
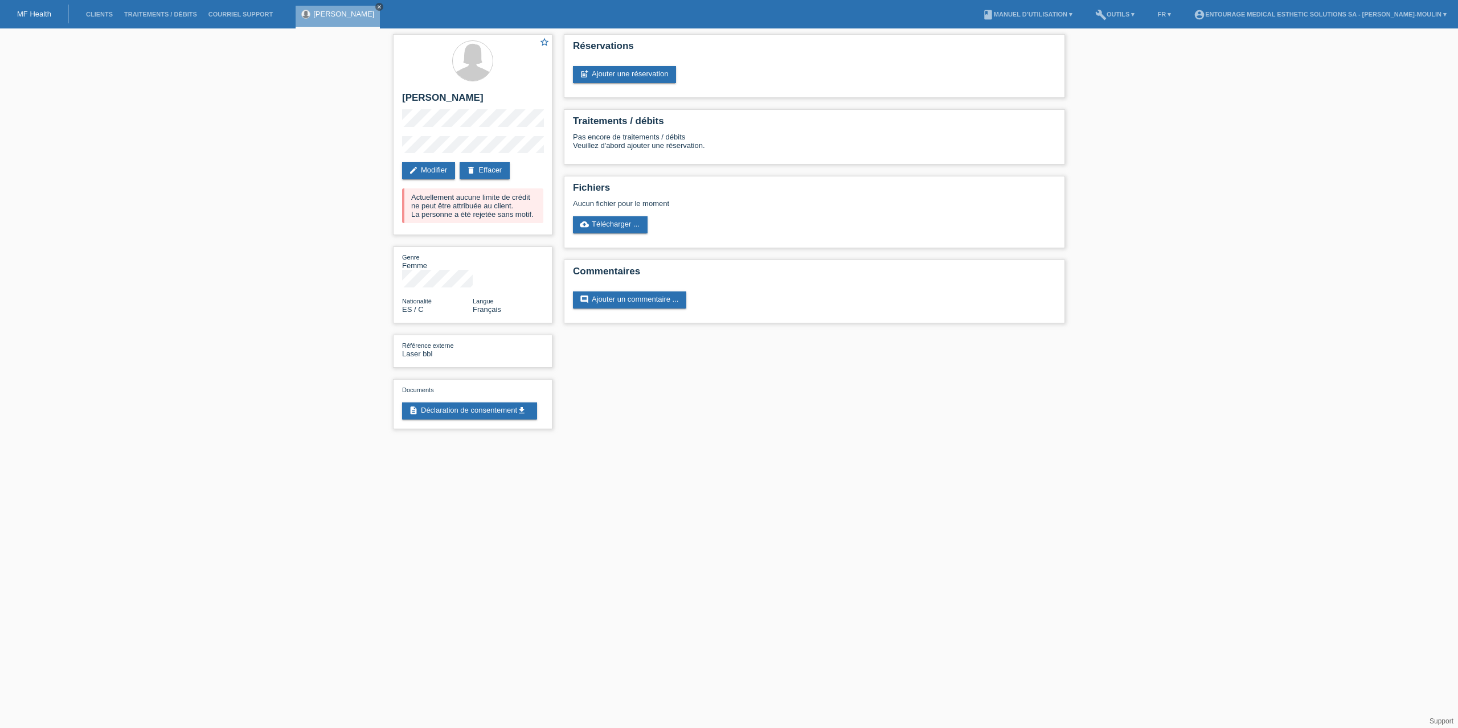
click at [382, 7] on icon "close" at bounding box center [379, 7] width 6 height 6
